Goal: Task Accomplishment & Management: Manage account settings

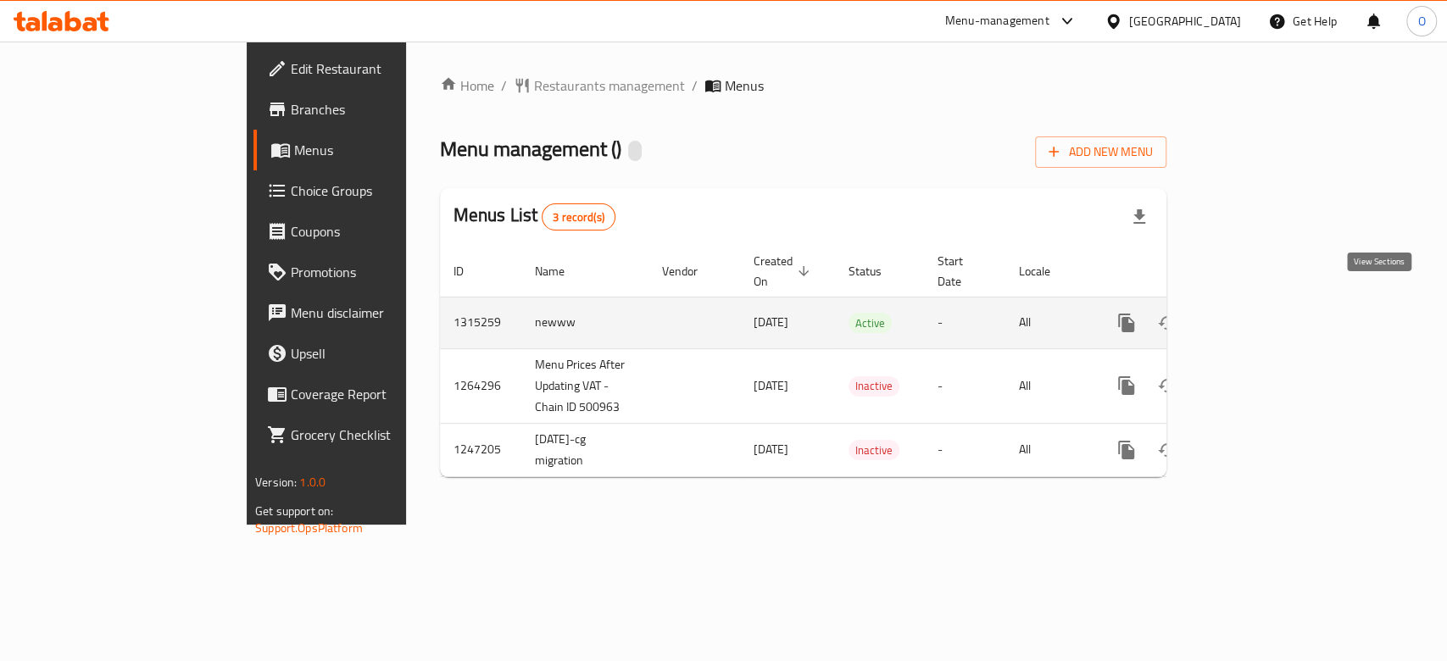
click at [1259, 313] on icon "enhanced table" at bounding box center [1249, 323] width 20 height 20
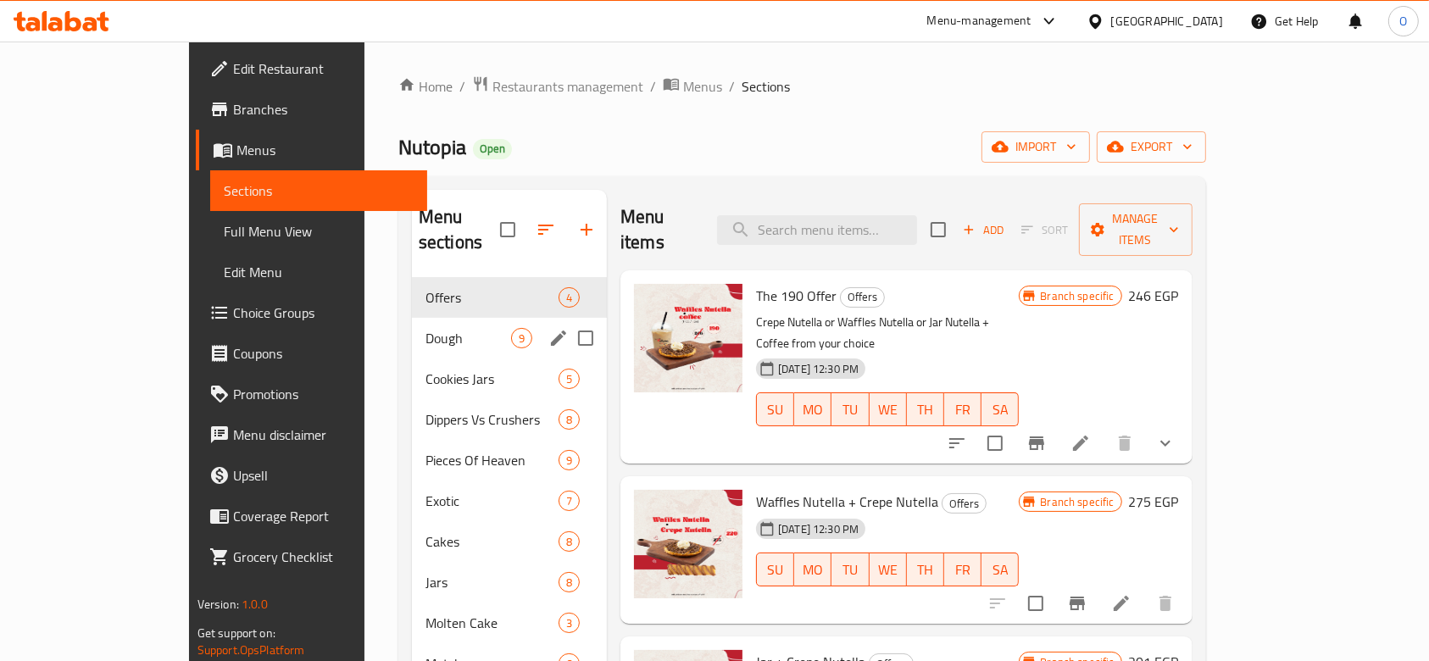
click at [412, 326] on div "Dough 9" at bounding box center [509, 338] width 195 height 41
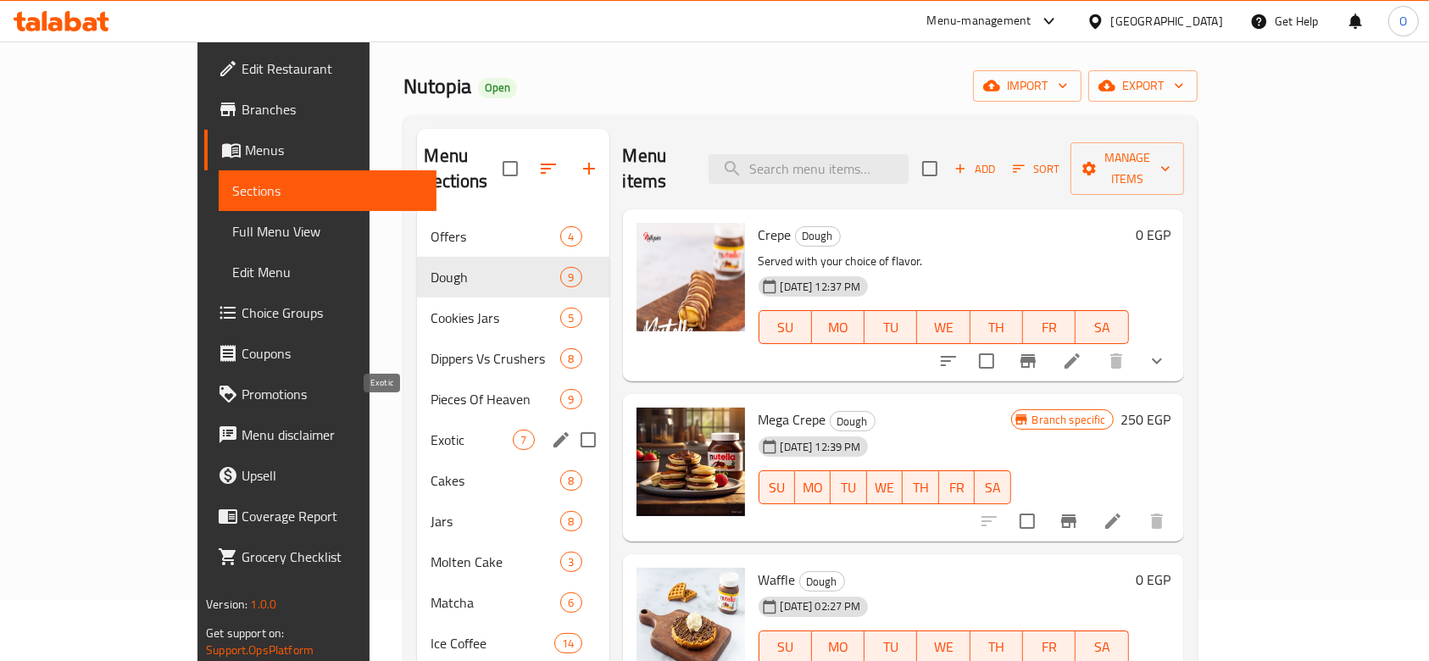
scroll to position [113, 0]
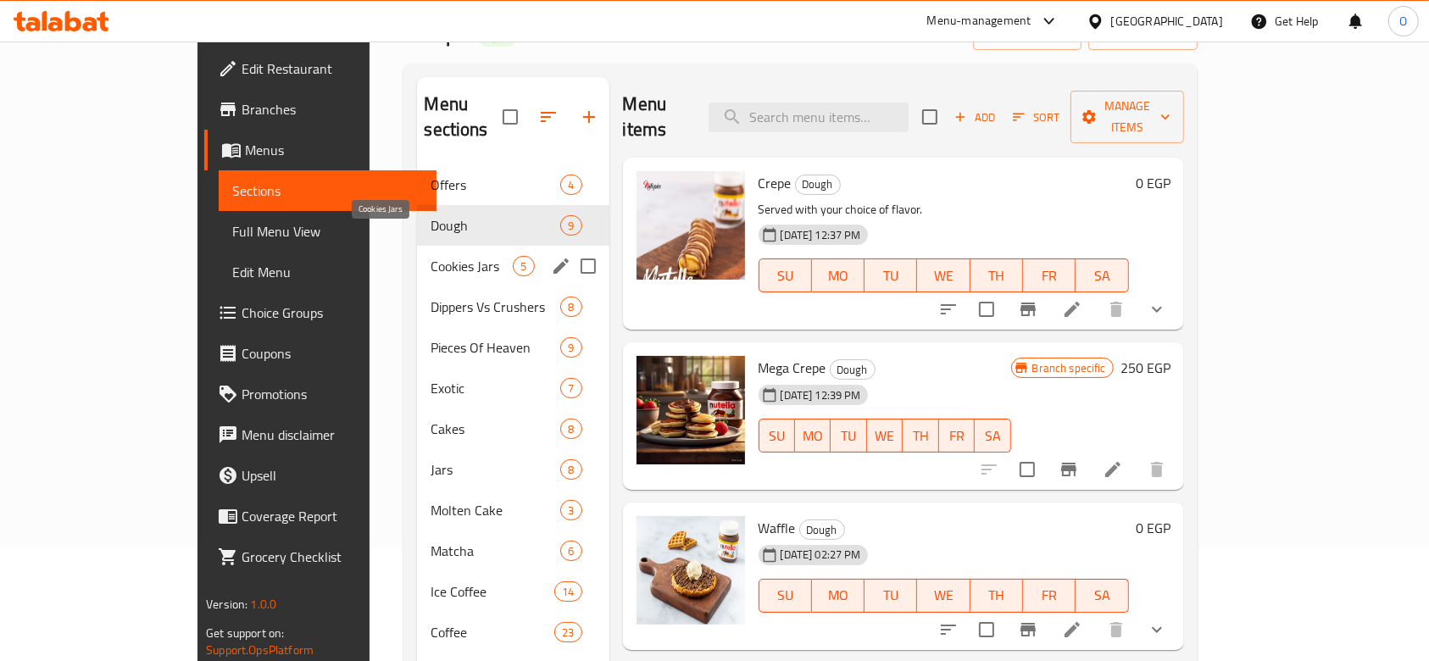
click at [431, 256] on span "Cookies Jars" at bounding box center [472, 266] width 82 height 20
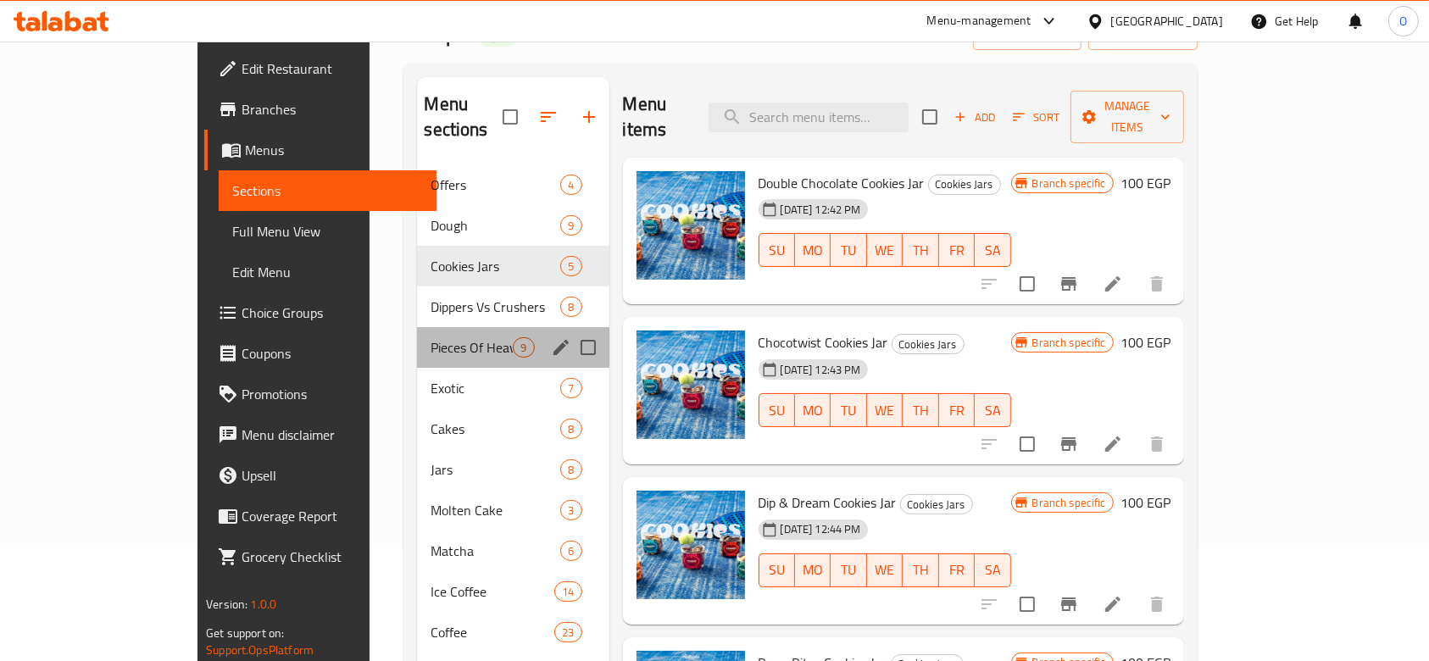
click at [417, 327] on div "Pieces Of Heaven 9" at bounding box center [513, 347] width 192 height 41
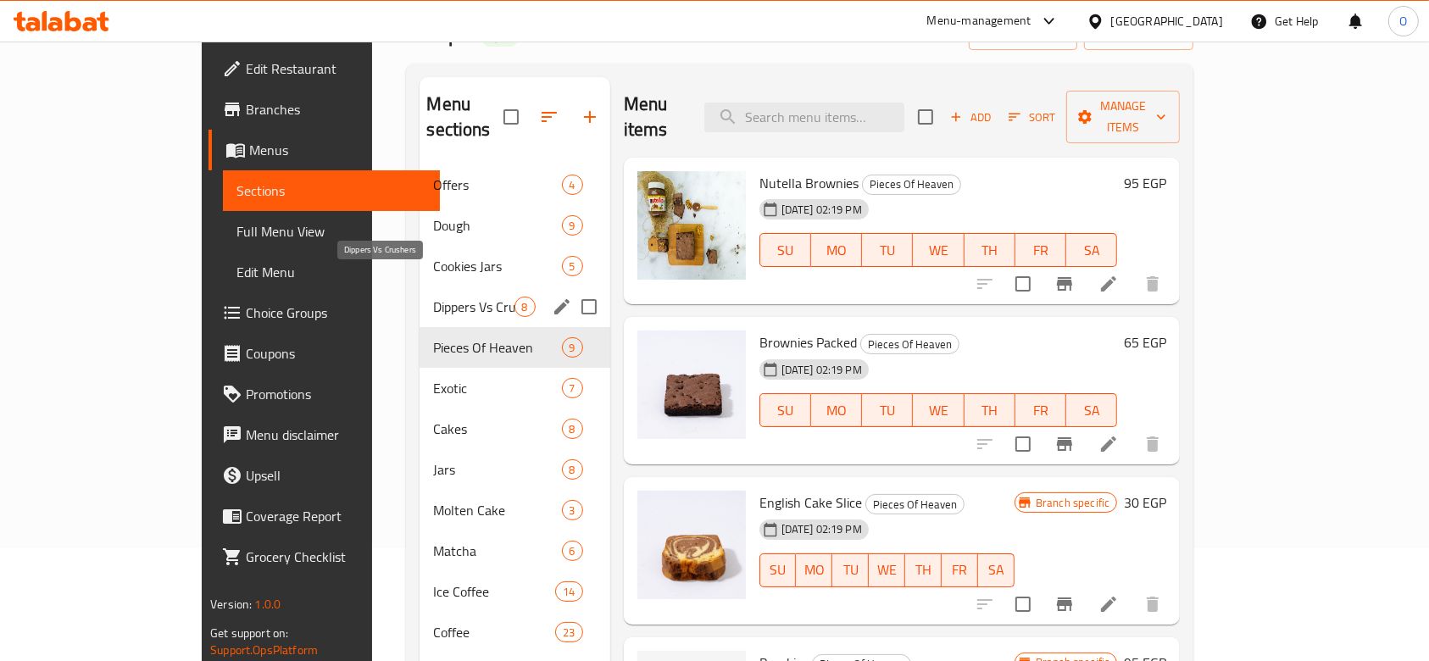
click at [433, 297] on span "Dippers Vs Crushers" at bounding box center [473, 307] width 81 height 20
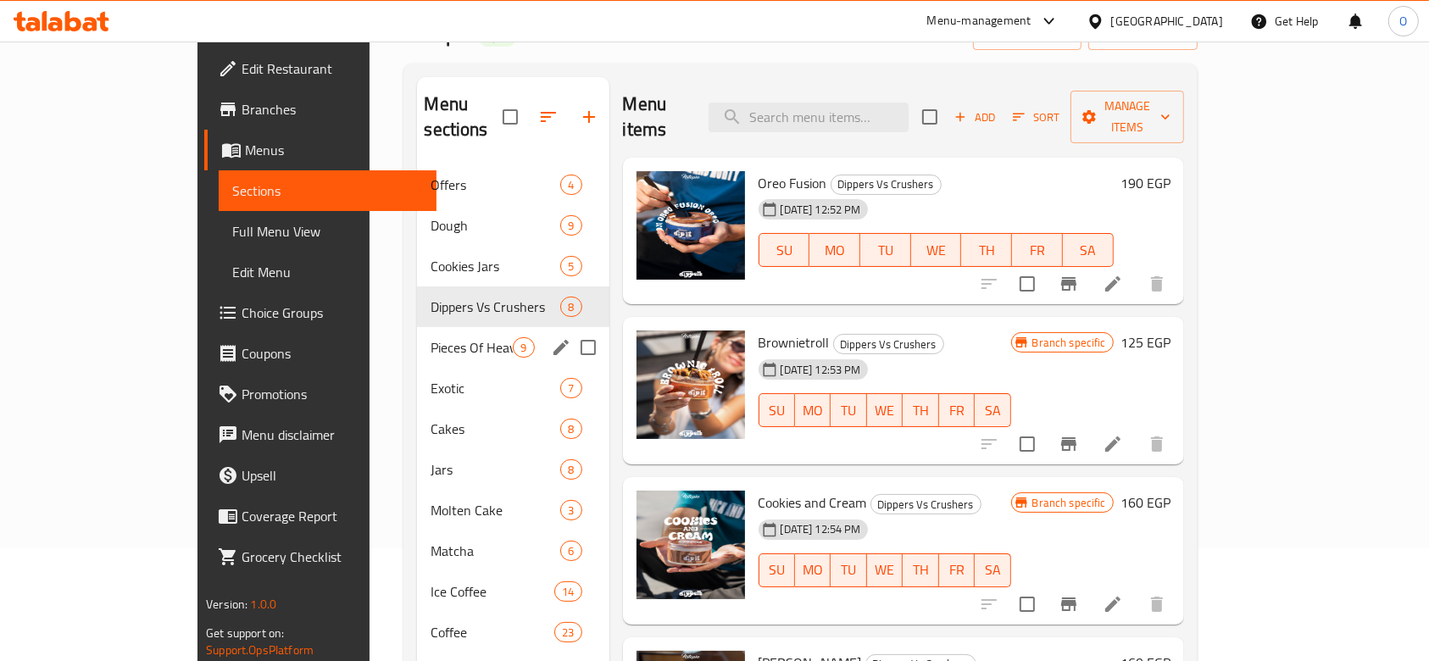
click at [431, 337] on span "Pieces Of Heaven" at bounding box center [472, 347] width 82 height 20
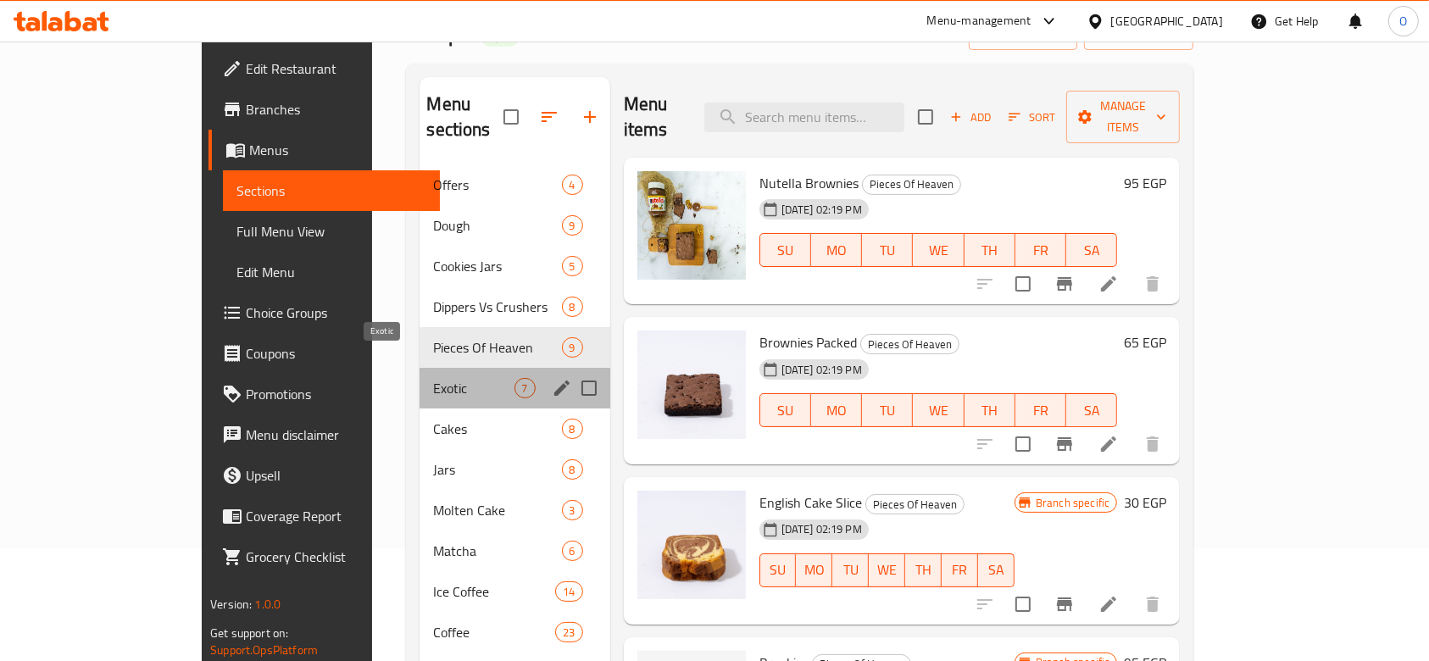
click at [433, 378] on span "Exotic" at bounding box center [473, 388] width 81 height 20
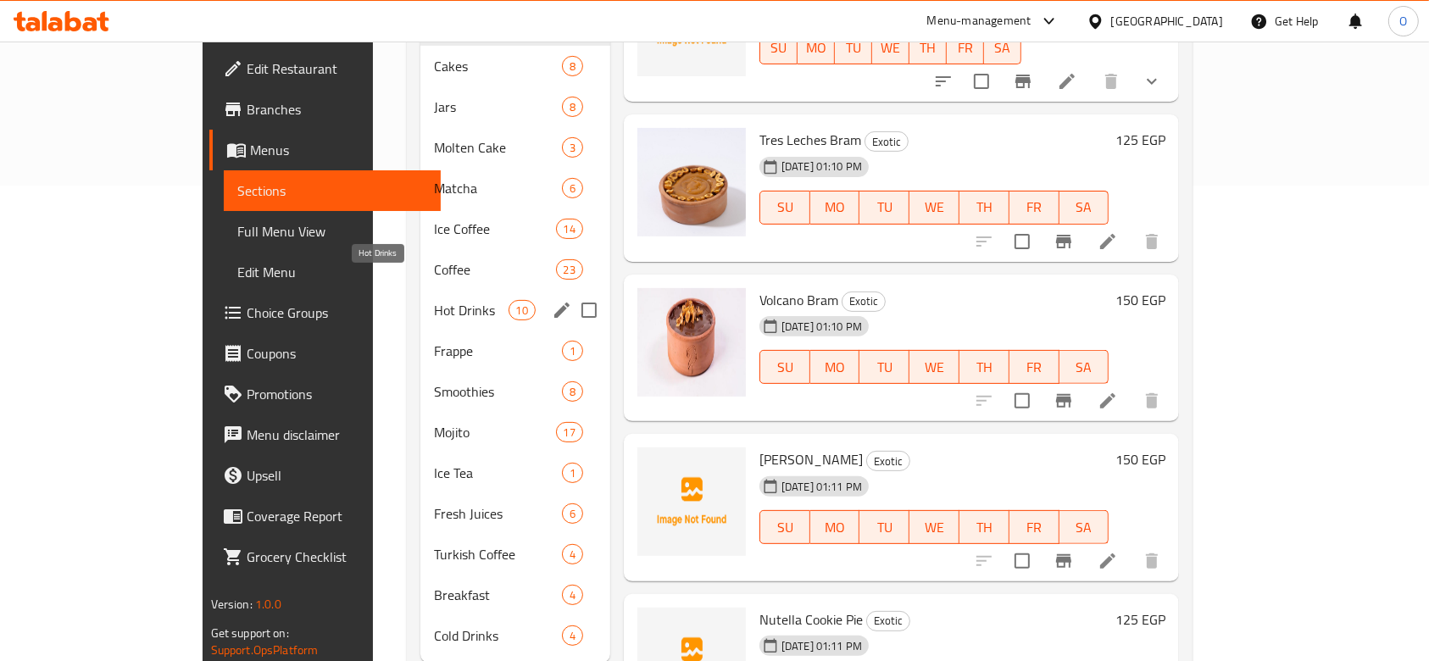
scroll to position [498, 0]
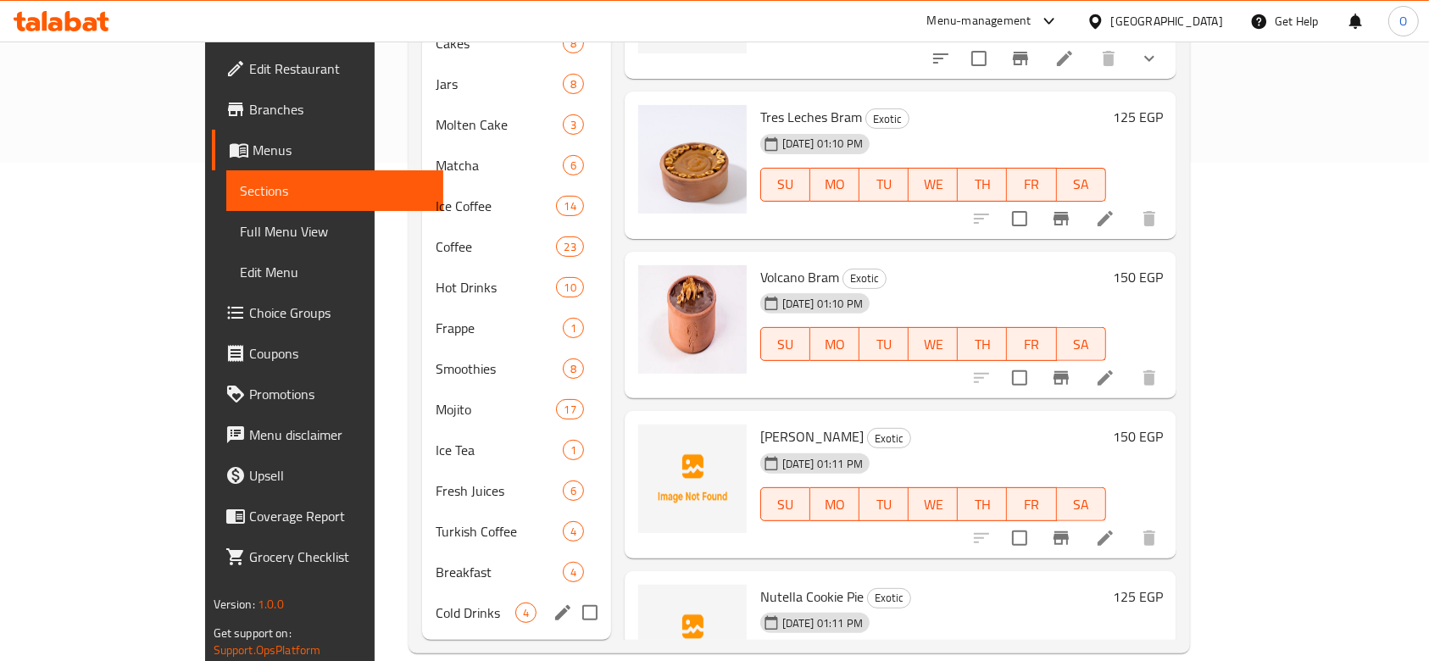
click at [422, 593] on div "Cold Drinks 4" at bounding box center [516, 613] width 188 height 41
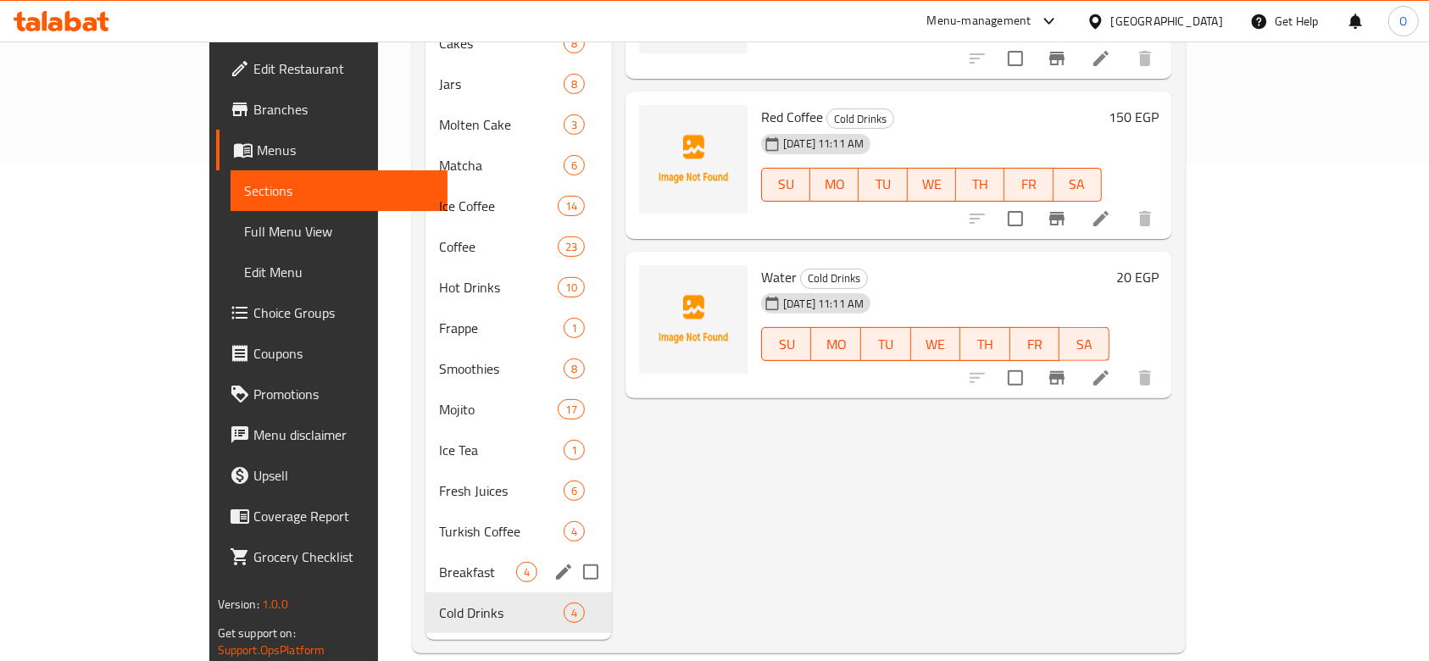
click at [426, 552] on div "Breakfast 4" at bounding box center [519, 572] width 187 height 41
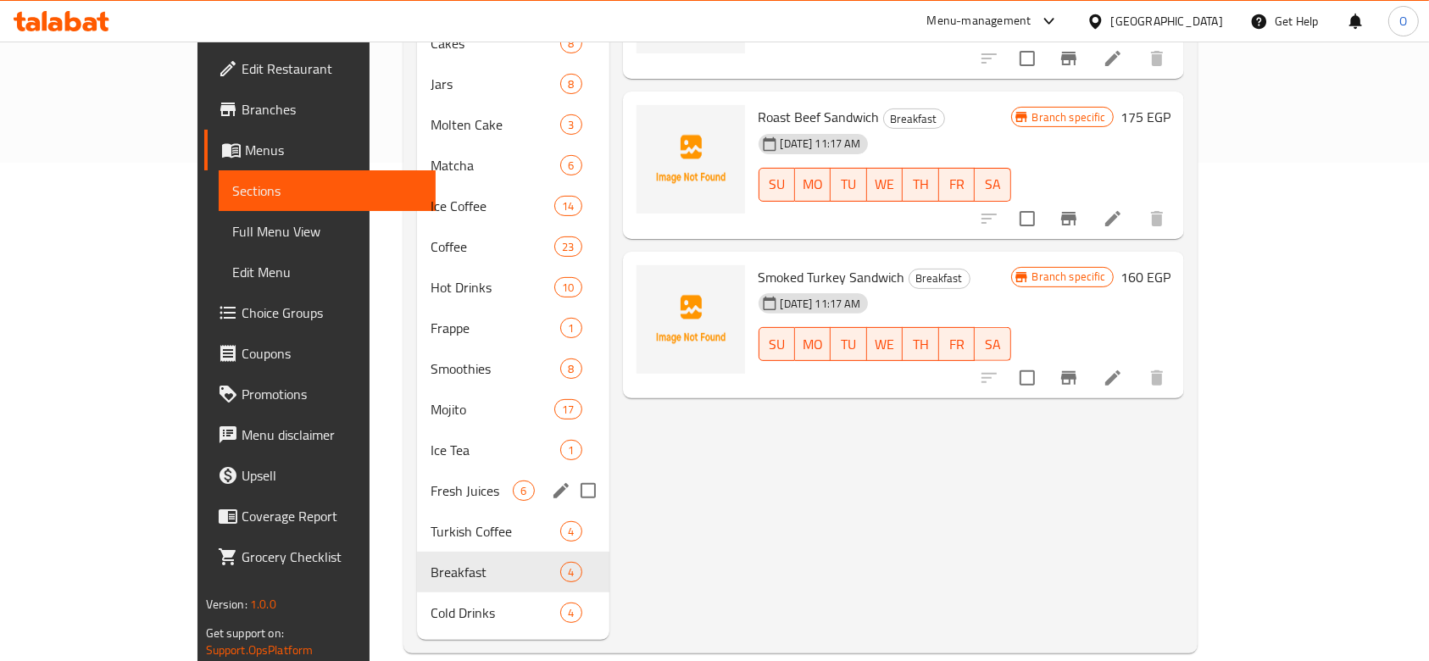
click at [417, 482] on div "Fresh Juices 6" at bounding box center [513, 491] width 192 height 41
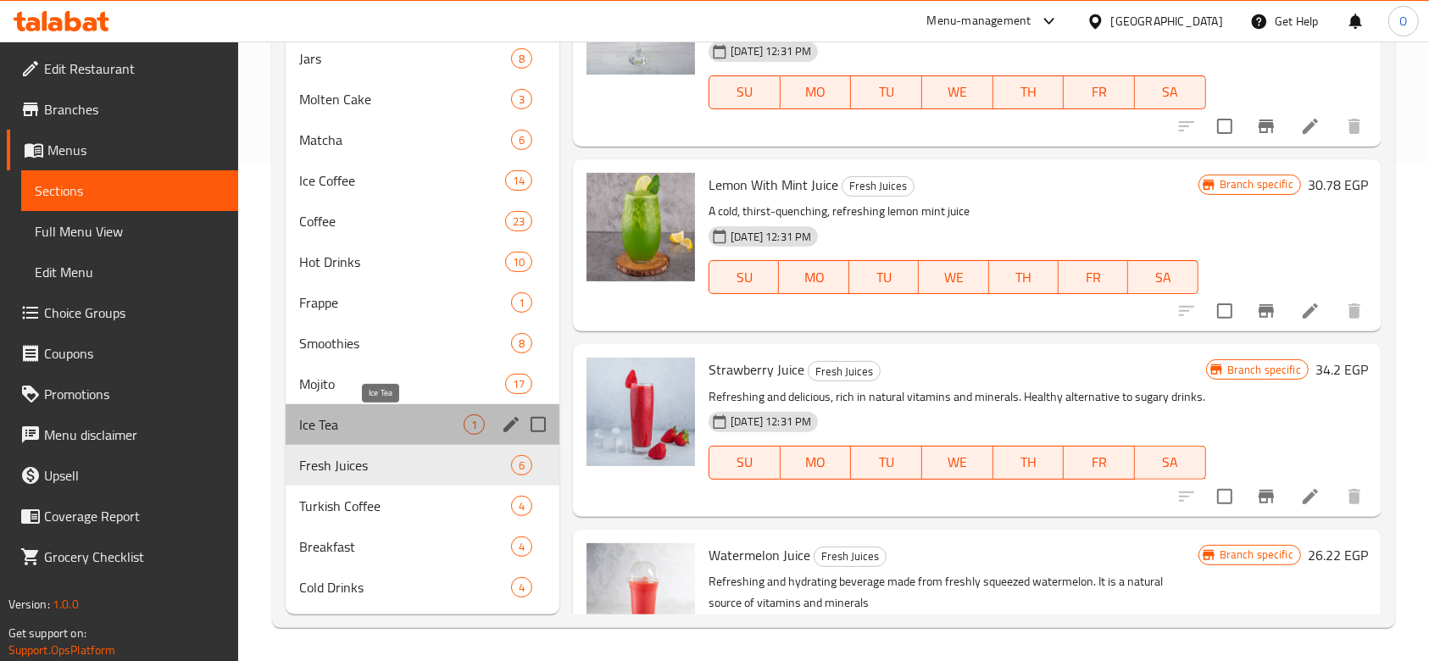
click at [358, 421] on span "Ice Tea" at bounding box center [381, 425] width 164 height 20
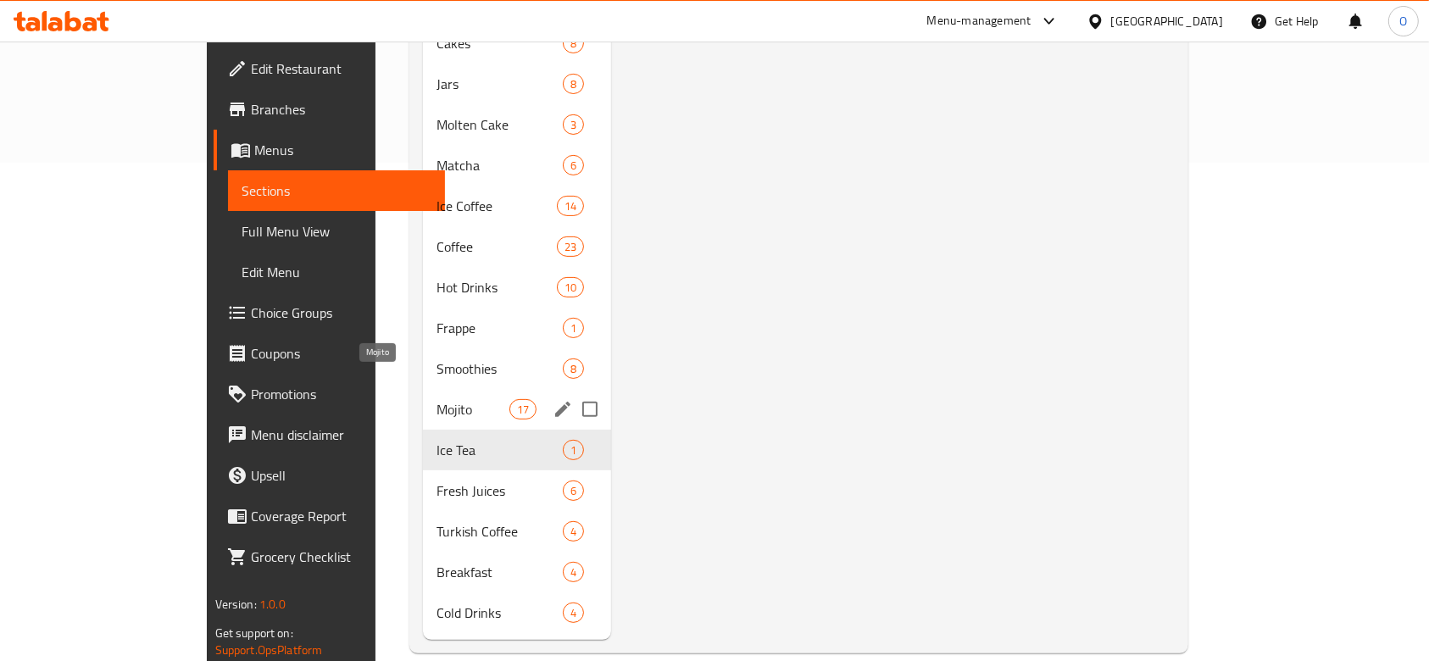
click at [437, 399] on span "Mojito" at bounding box center [473, 409] width 72 height 20
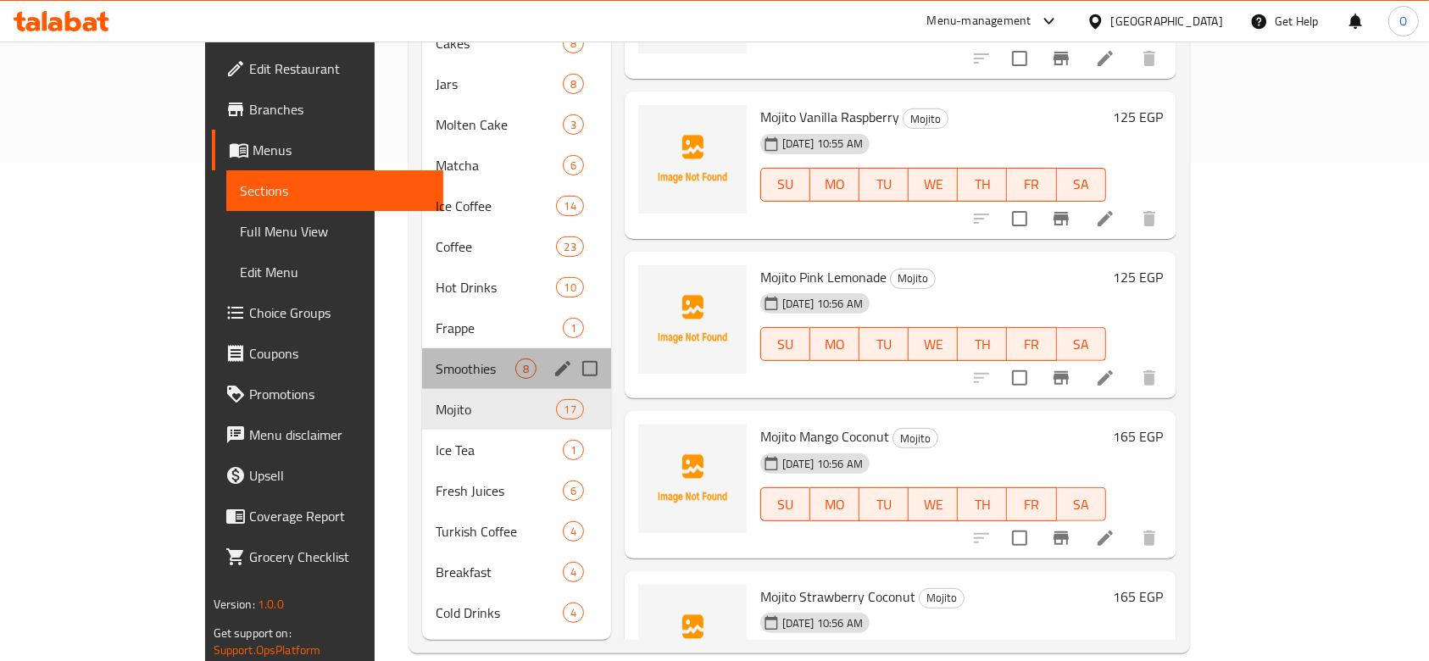
click at [422, 353] on div "Smoothies 8" at bounding box center [516, 368] width 188 height 41
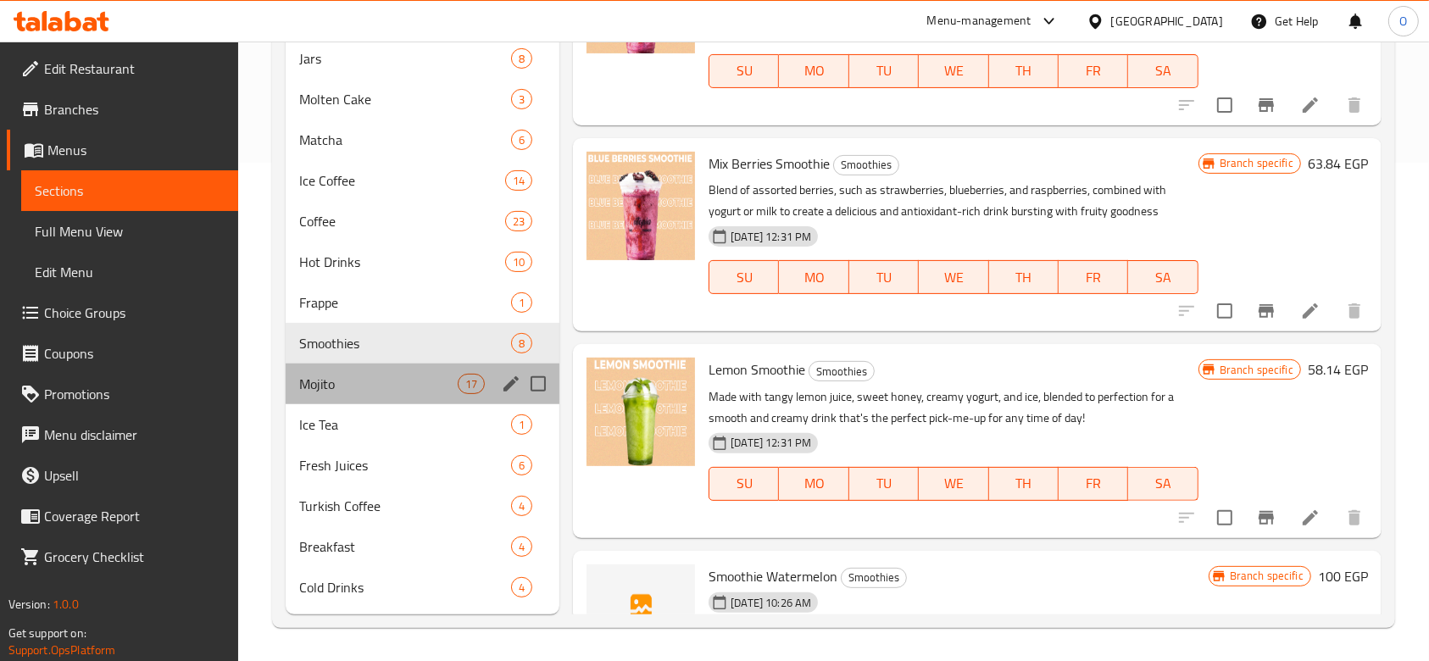
click at [376, 396] on div "Mojito 17" at bounding box center [423, 384] width 274 height 41
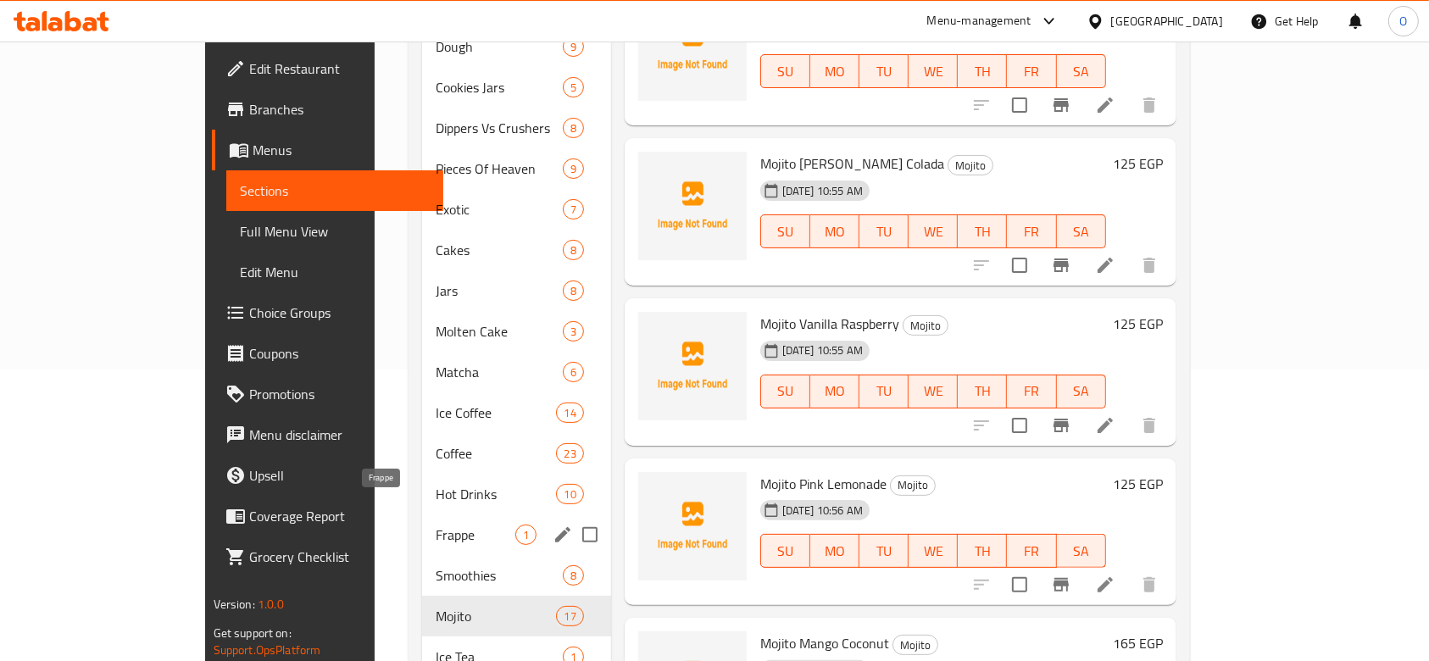
scroll to position [272, 0]
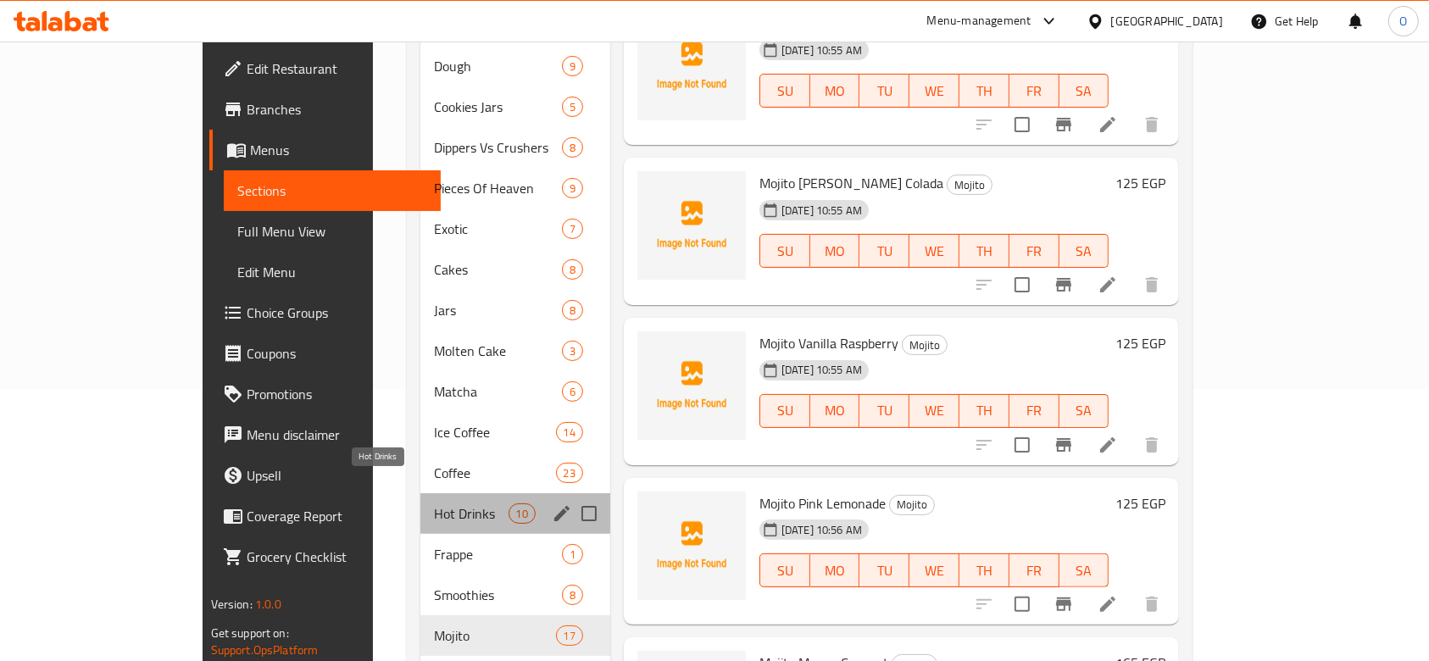
click at [434, 504] on span "Hot Drinks" at bounding box center [471, 514] width 75 height 20
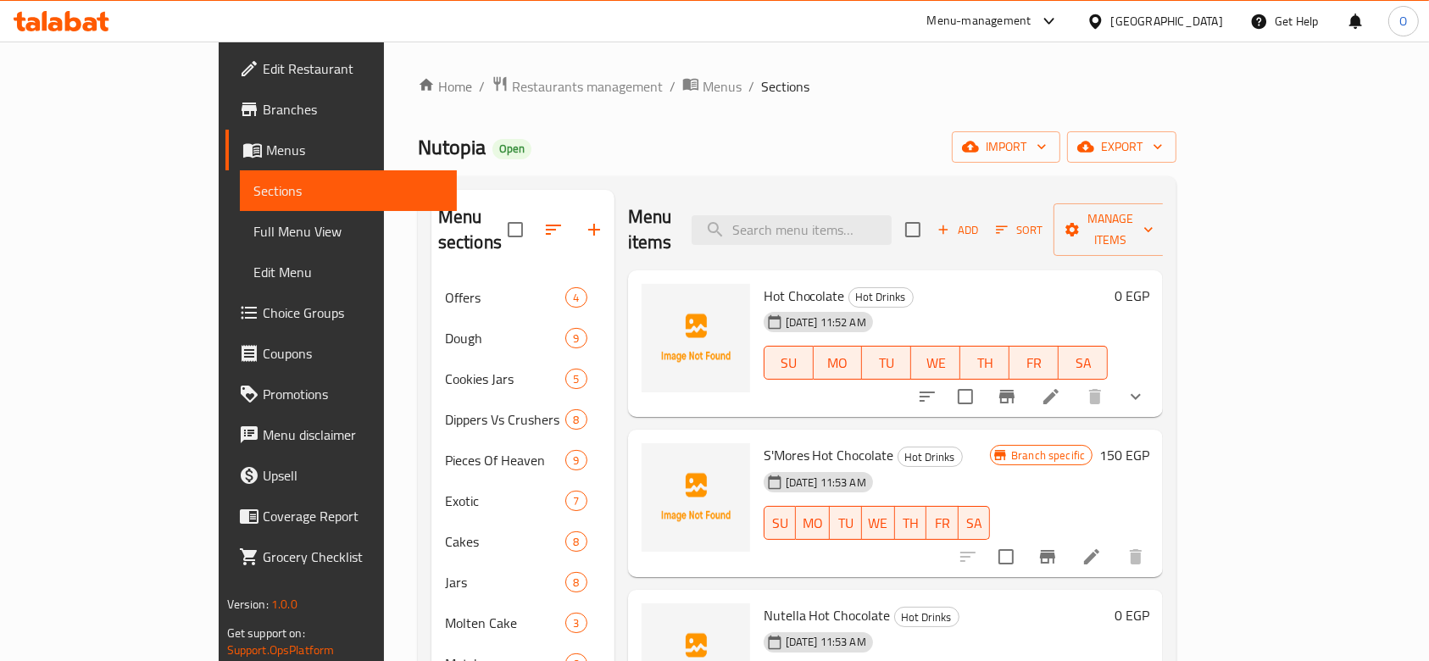
click at [764, 283] on span "Hot Chocolate" at bounding box center [804, 295] width 81 height 25
copy h6 "Hot Chocolate"
click at [1061, 387] on icon at bounding box center [1051, 397] width 20 height 20
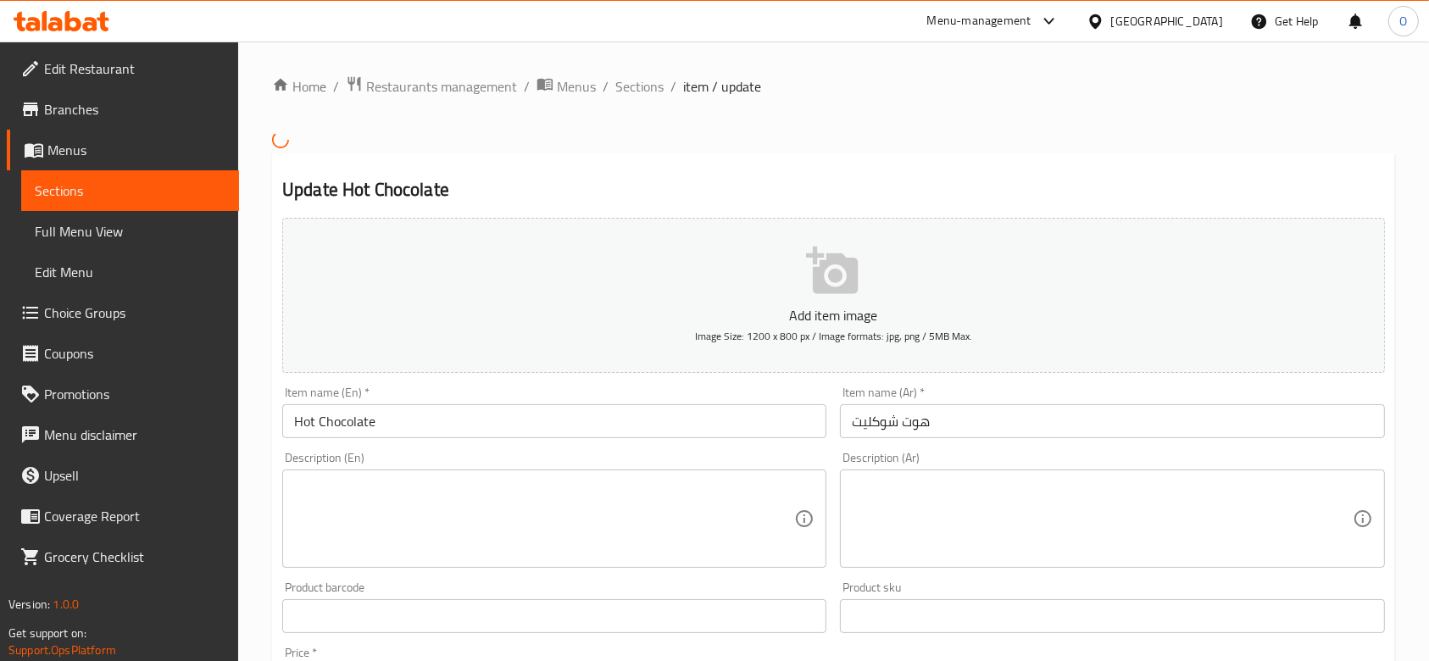
click at [928, 431] on input "هوت شوكليت" at bounding box center [1112, 421] width 544 height 34
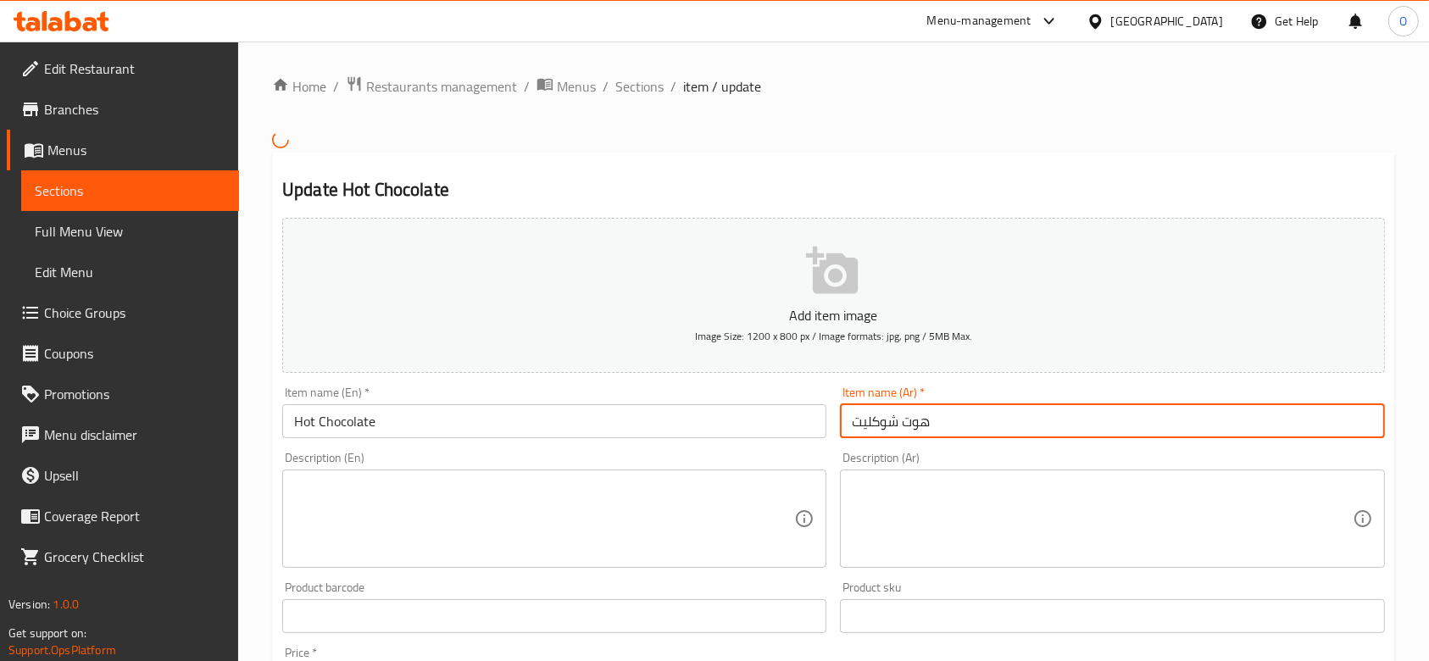
click at [928, 431] on input "هوت شوكليت" at bounding box center [1112, 421] width 544 height 34
